Goal: Task Accomplishment & Management: Use online tool/utility

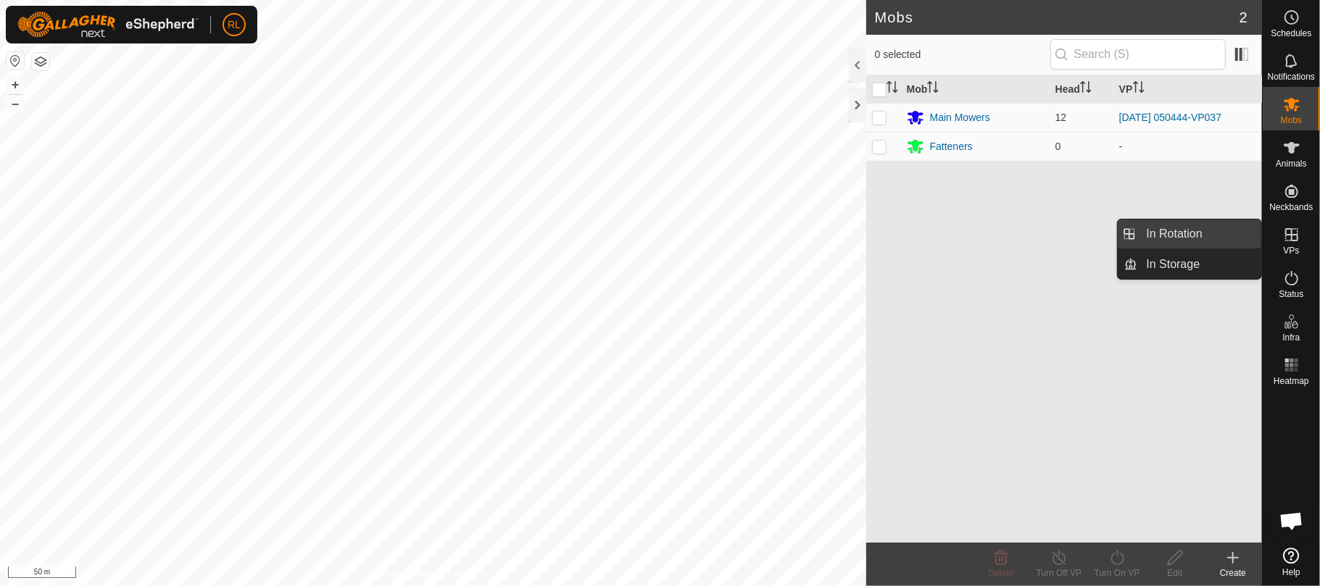
click at [1216, 233] on link "In Rotation" at bounding box center [1200, 234] width 124 height 29
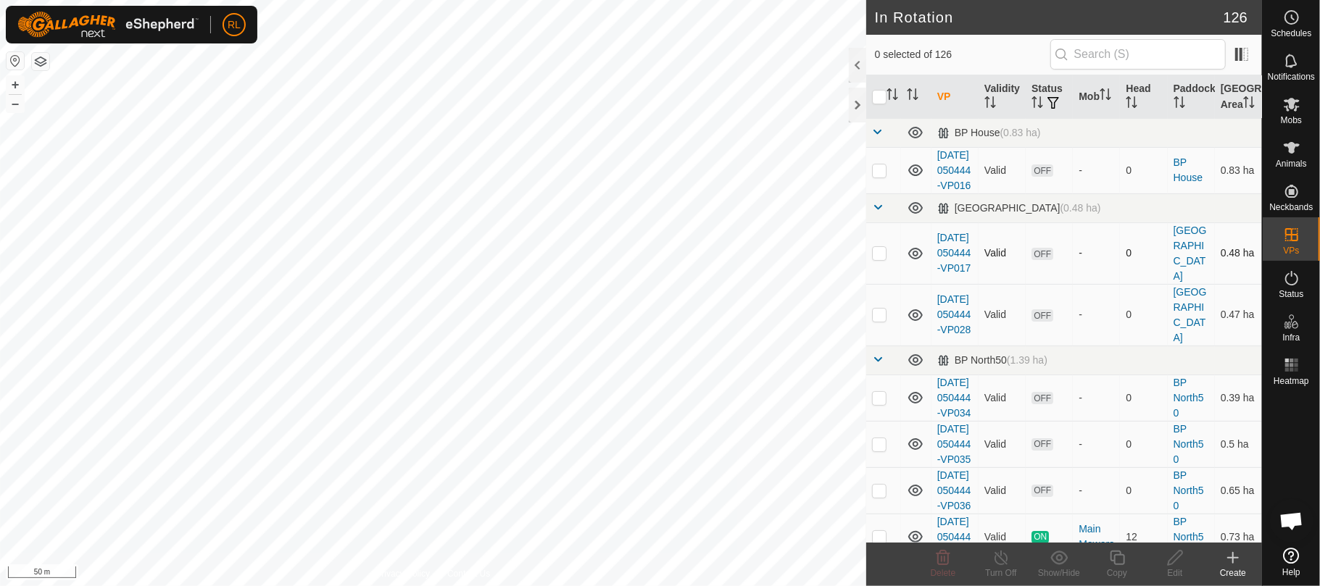
checkbox input "true"
click at [1118, 557] on icon at bounding box center [1117, 557] width 18 height 17
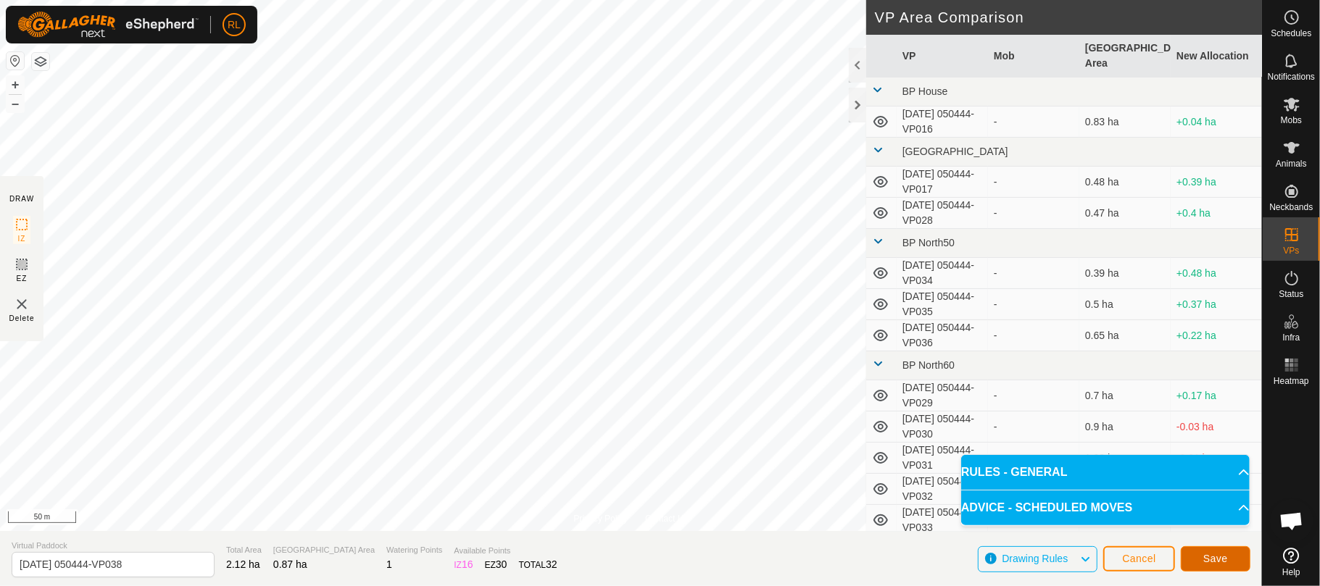
click at [1216, 560] on span "Save" at bounding box center [1215, 559] width 25 height 12
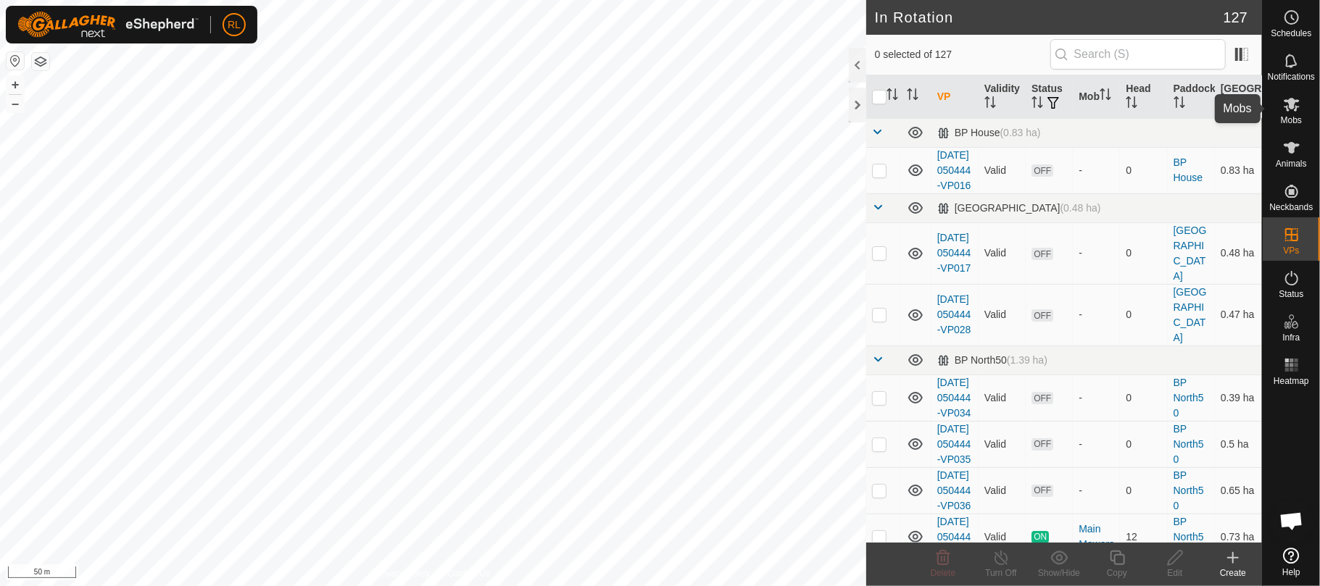
click at [1286, 113] on es-mob-svg-icon at bounding box center [1292, 104] width 26 height 23
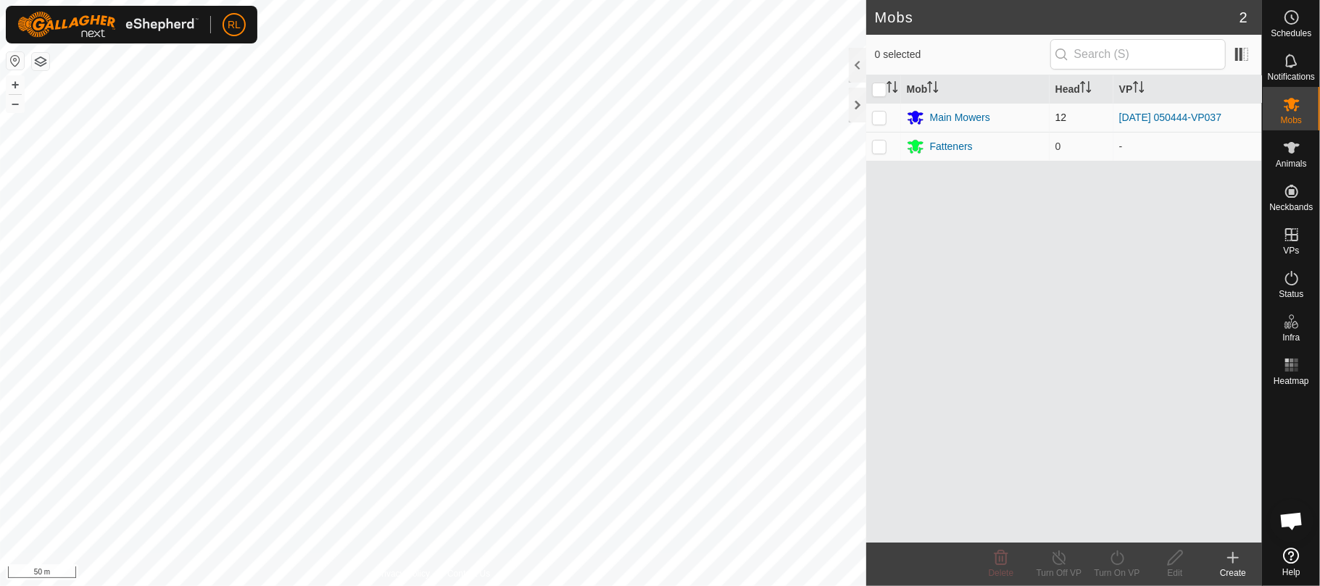
click at [880, 120] on p-checkbox at bounding box center [879, 118] width 14 height 12
checkbox input "true"
click at [1125, 565] on icon at bounding box center [1117, 557] width 18 height 17
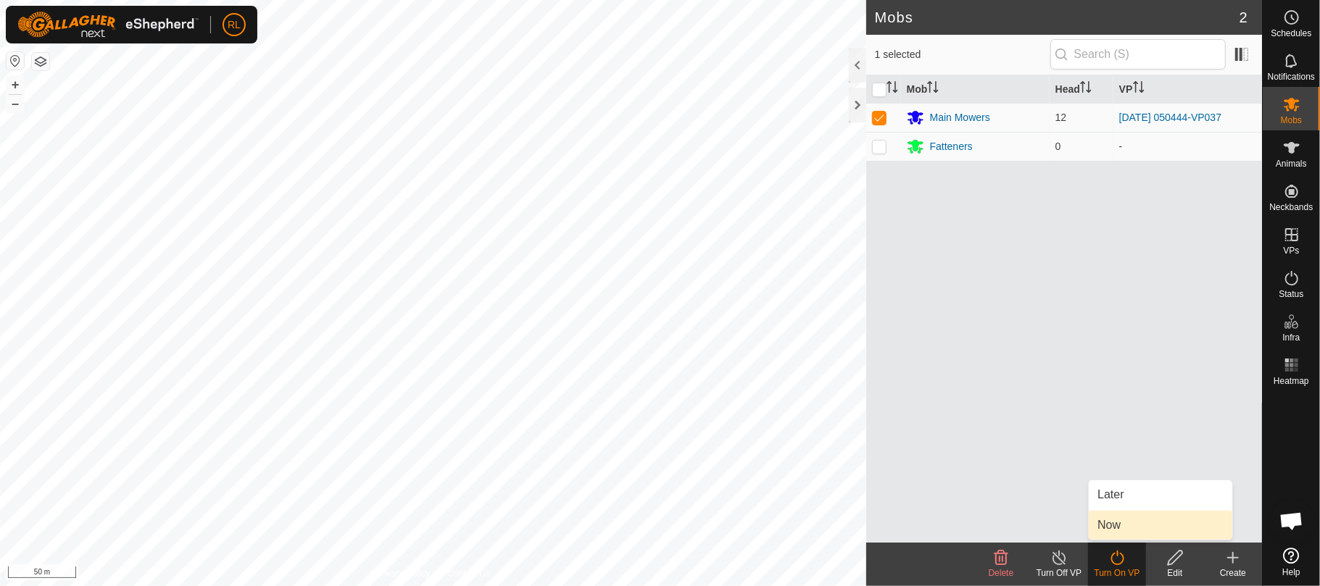
click at [1122, 522] on link "Now" at bounding box center [1161, 525] width 144 height 29
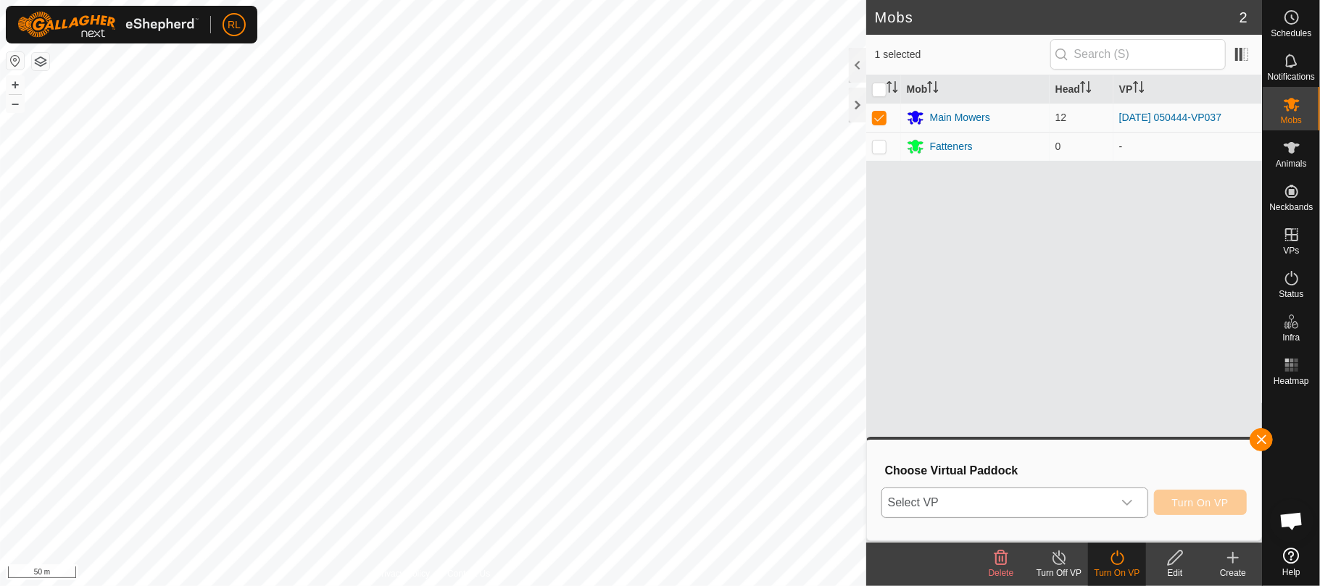
click at [1129, 499] on icon "dropdown trigger" at bounding box center [1127, 503] width 12 height 12
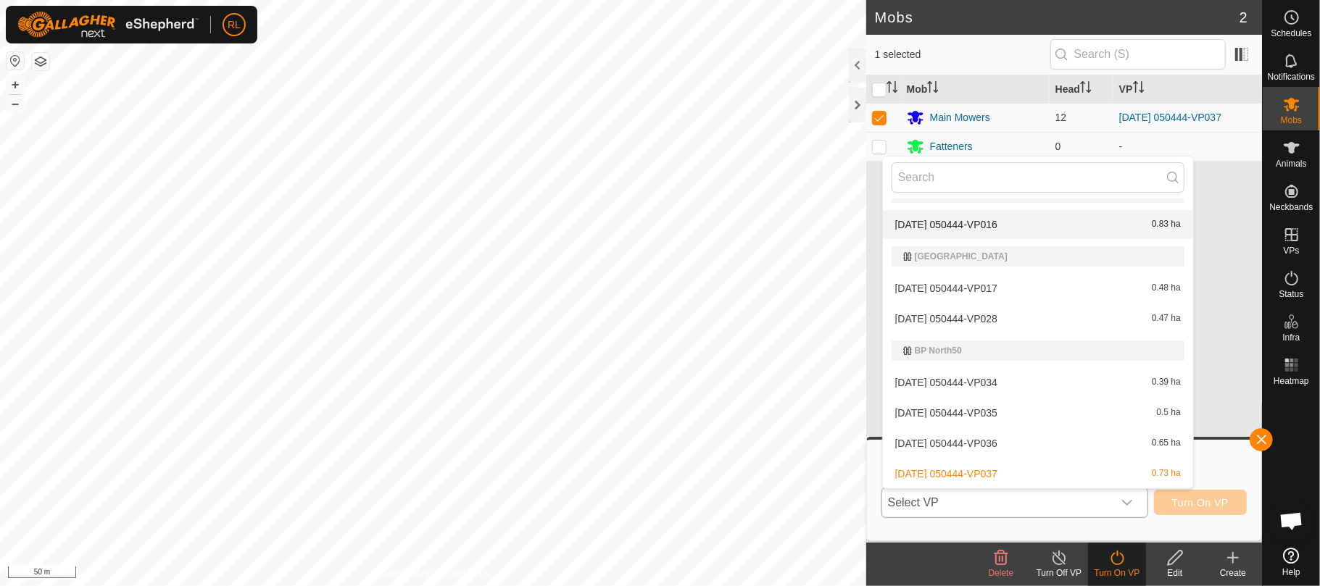
scroll to position [70, 0]
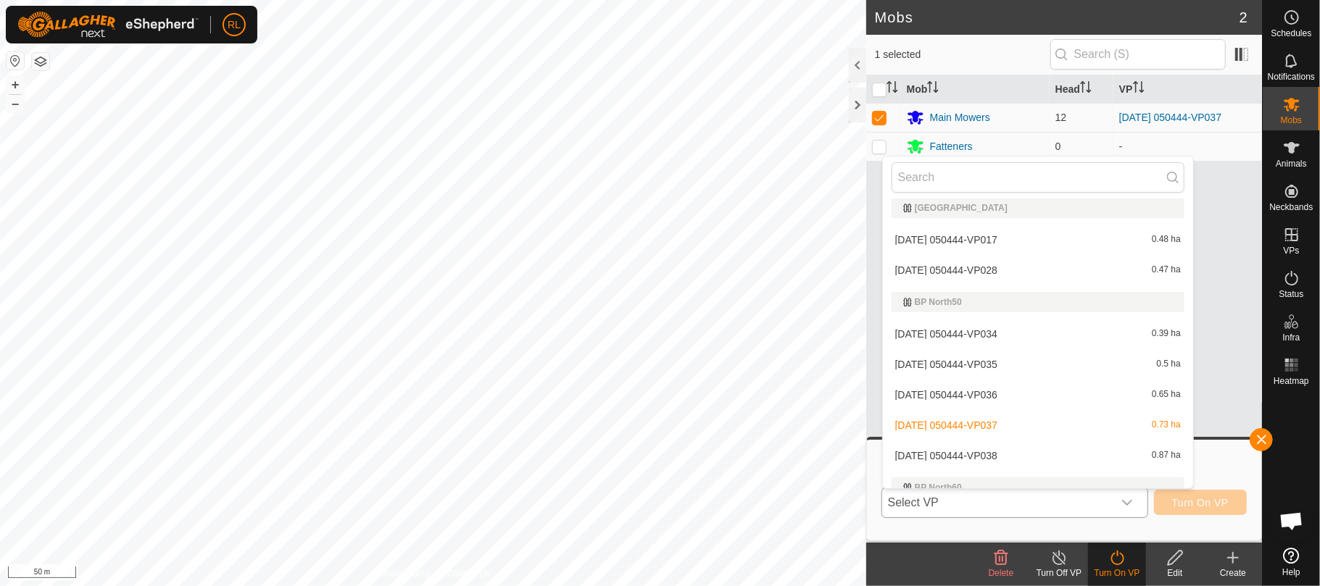
click at [1005, 453] on li "[DATE] 050444-VP038 0.87 ha" at bounding box center [1038, 455] width 310 height 29
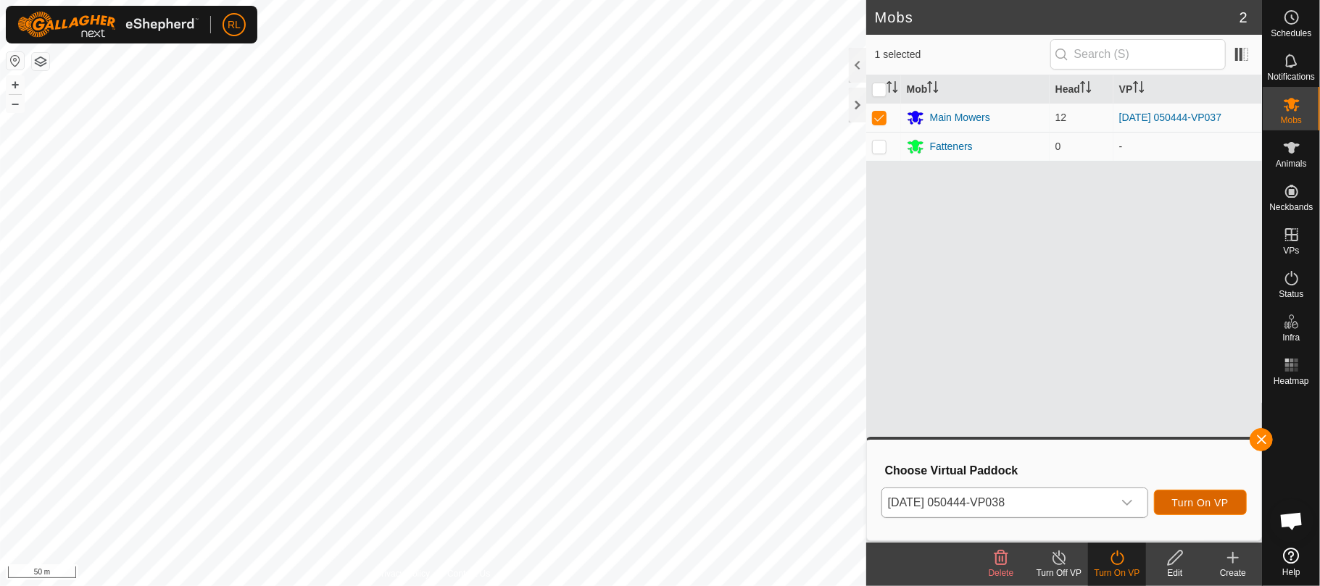
click at [1181, 508] on span "Turn On VP" at bounding box center [1200, 503] width 57 height 12
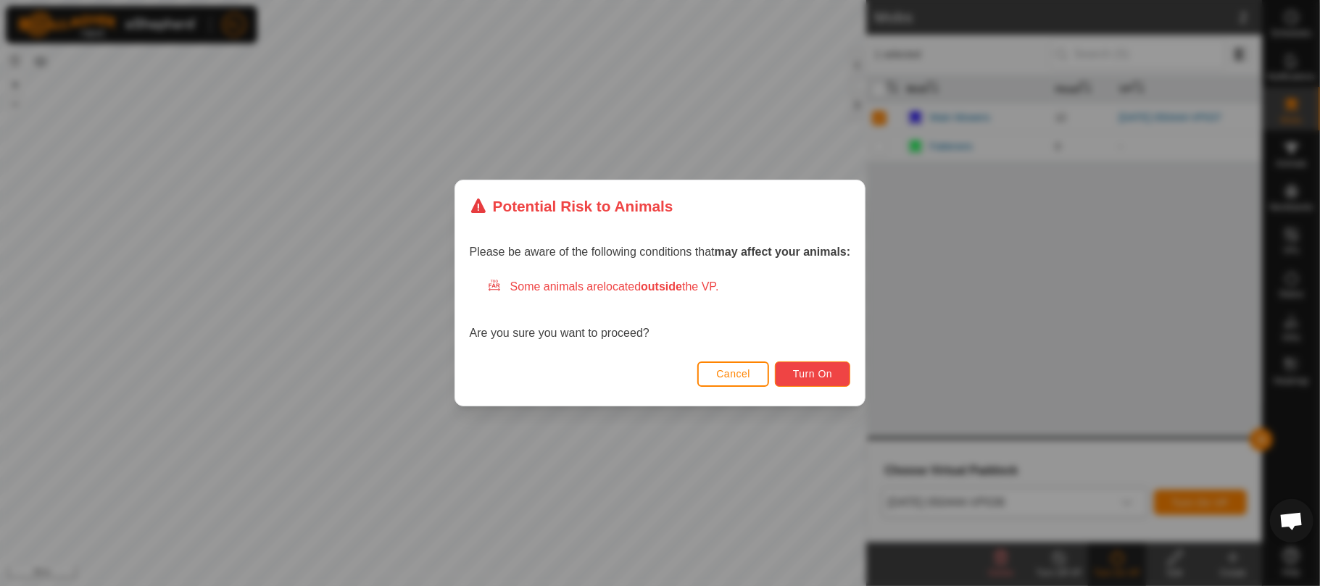
click at [810, 383] on button "Turn On" at bounding box center [812, 374] width 75 height 25
